Goal: Check status: Check status

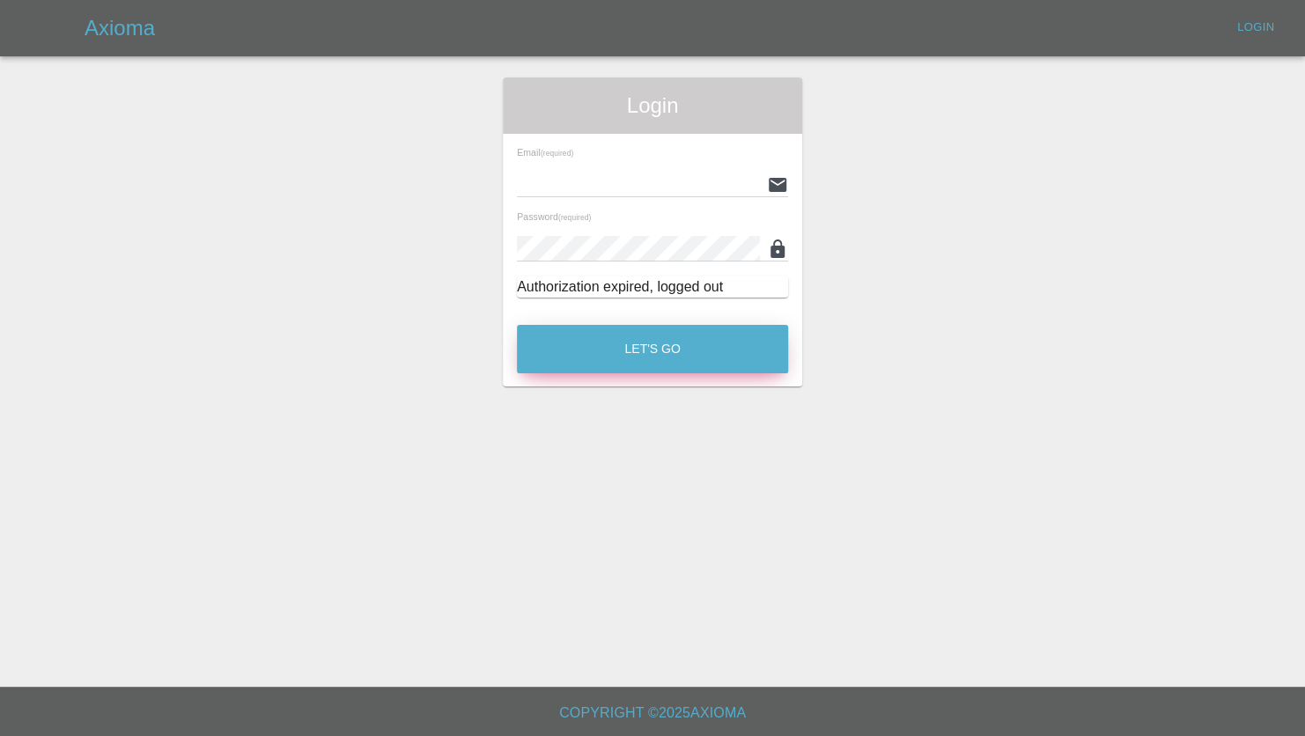
type input "[PERSON_NAME][EMAIL_ADDRESS][PERSON_NAME][DOMAIN_NAME]"
click at [691, 343] on button "Let's Go" at bounding box center [652, 349] width 271 height 48
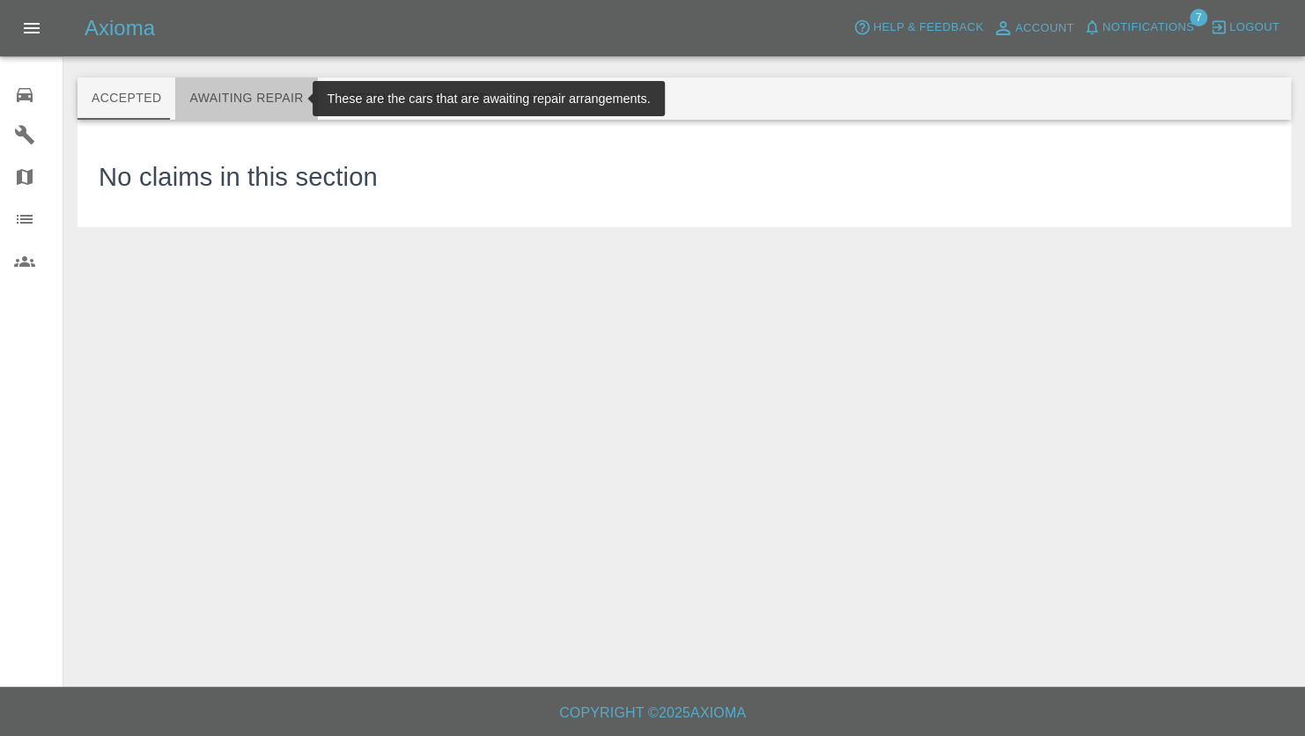
click at [247, 100] on button "Awaiting Repair" at bounding box center [246, 99] width 142 height 42
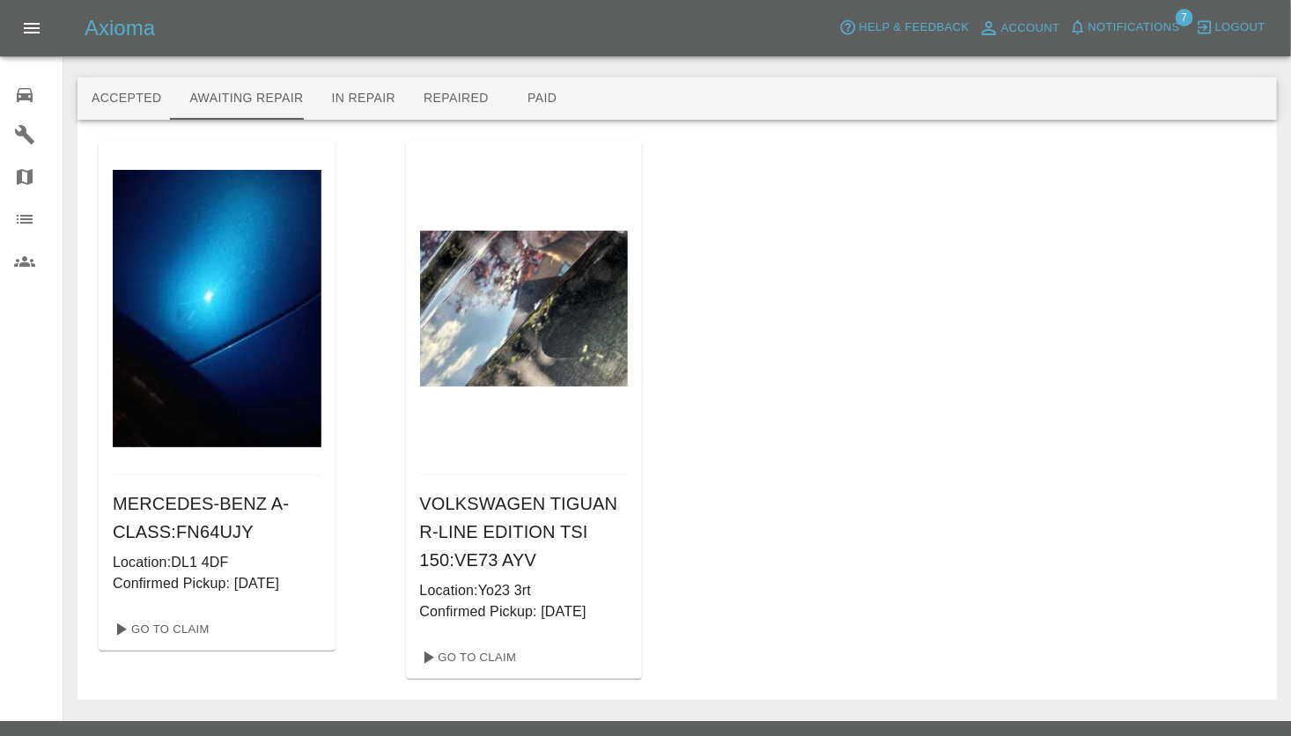
click at [477, 351] on img at bounding box center [524, 309] width 209 height 156
click at [448, 650] on link "Go To Claim" at bounding box center [467, 658] width 108 height 28
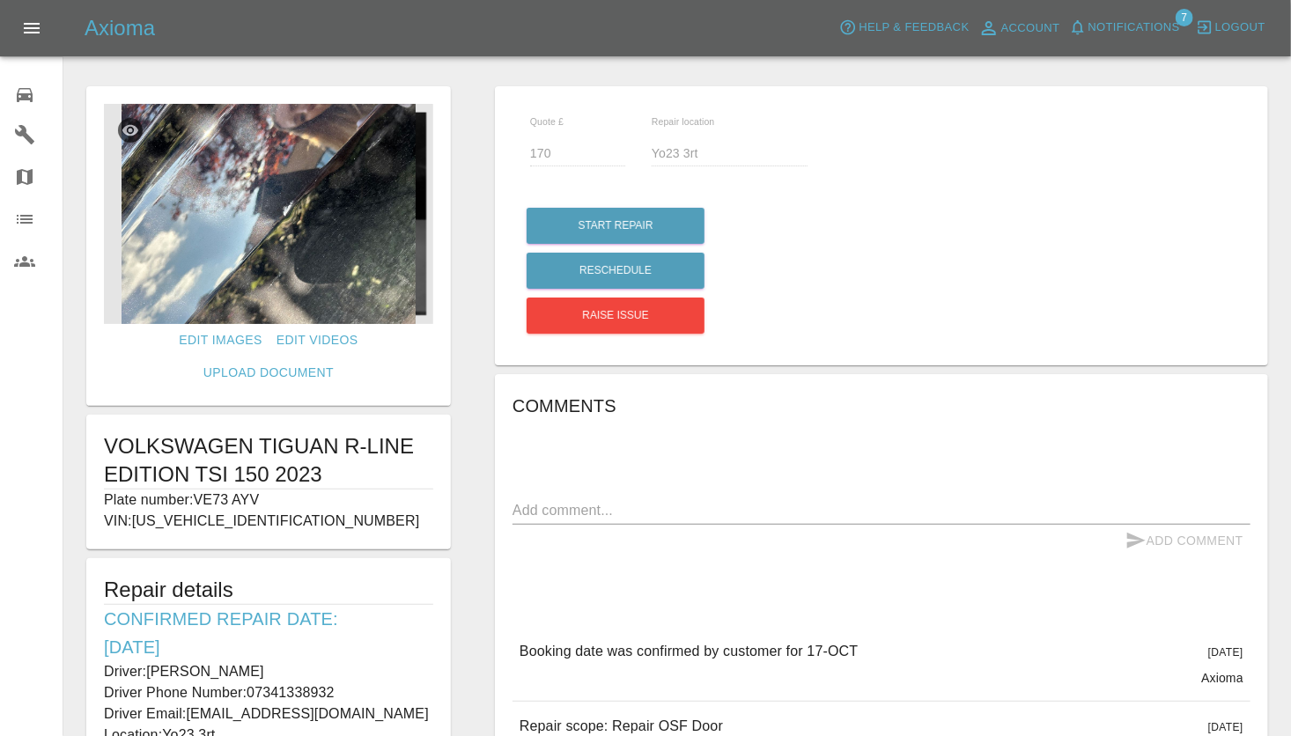
click at [307, 256] on img at bounding box center [268, 214] width 329 height 220
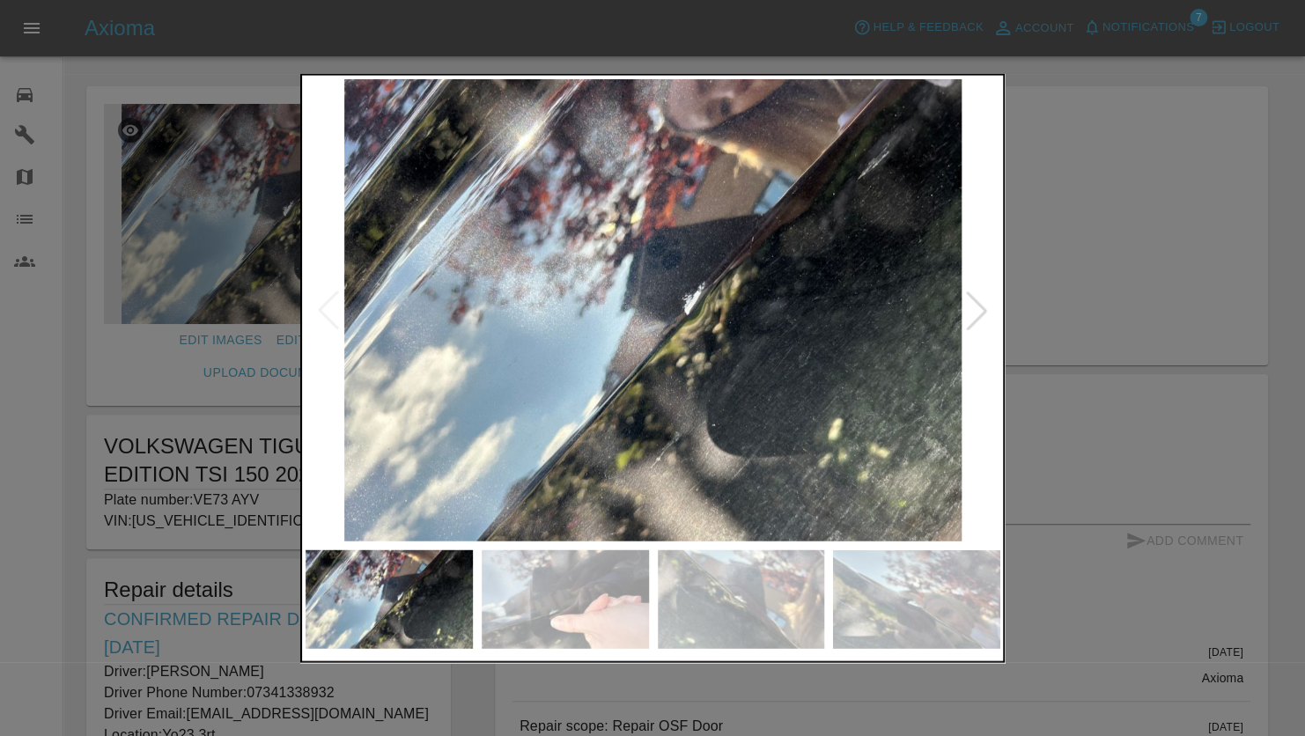
click at [1072, 143] on div at bounding box center [652, 368] width 1305 height 736
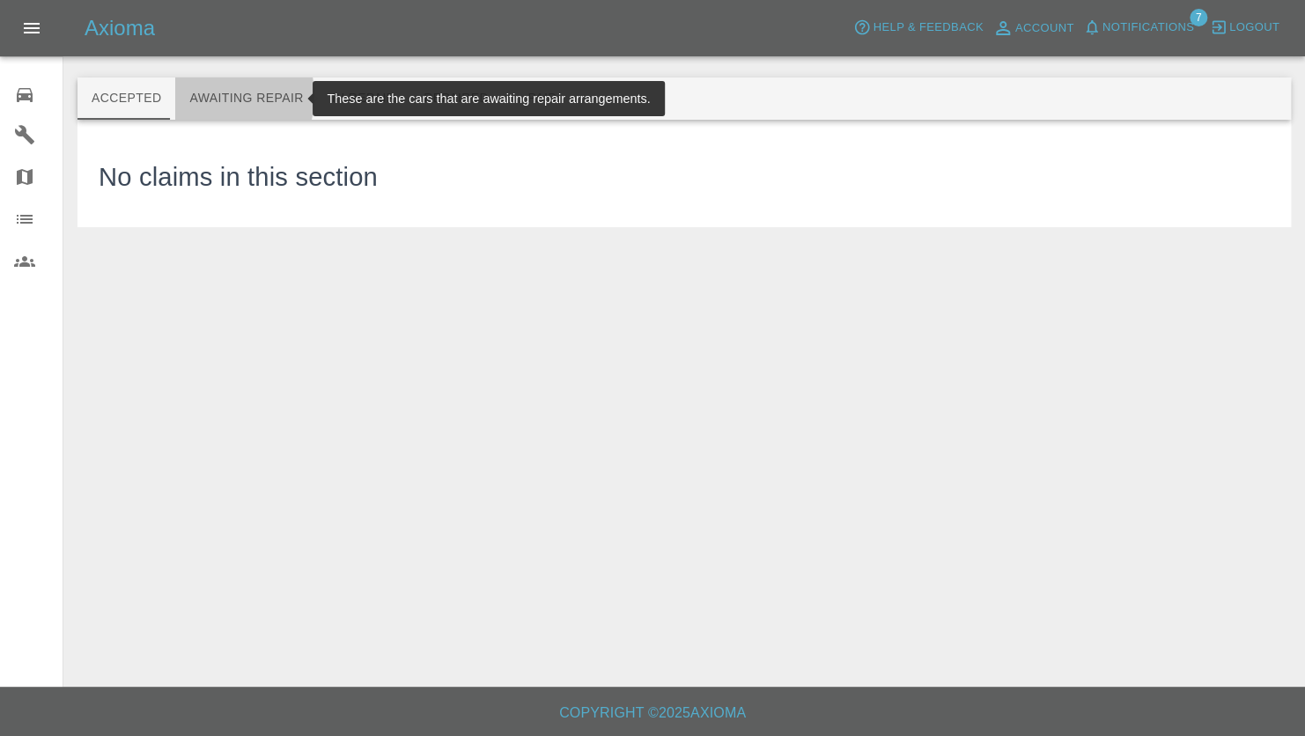
click at [203, 96] on button "Awaiting Repair" at bounding box center [246, 99] width 142 height 42
